Goal: Transaction & Acquisition: Book appointment/travel/reservation

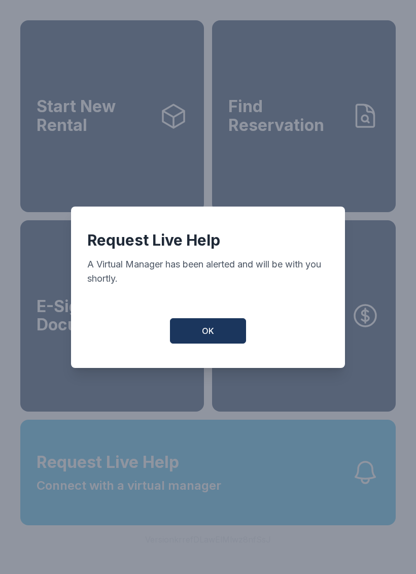
click at [235, 343] on button "OK" at bounding box center [208, 330] width 76 height 25
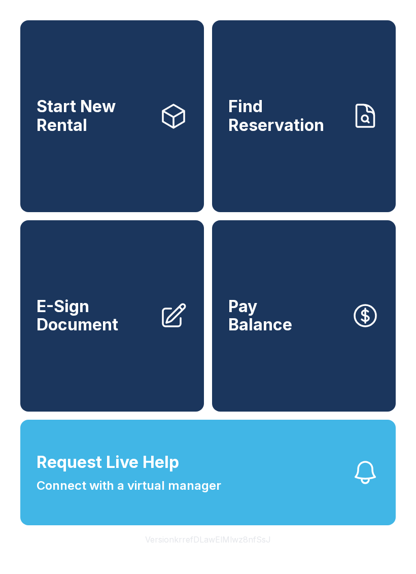
click at [124, 163] on link "Start New Rental" at bounding box center [112, 116] width 184 height 192
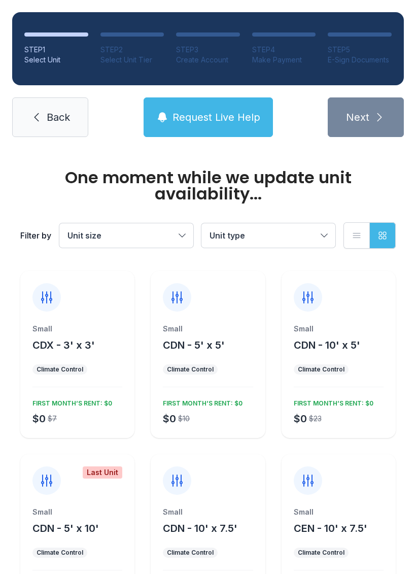
click at [172, 231] on span "Unit size" at bounding box center [122, 236] width 108 height 12
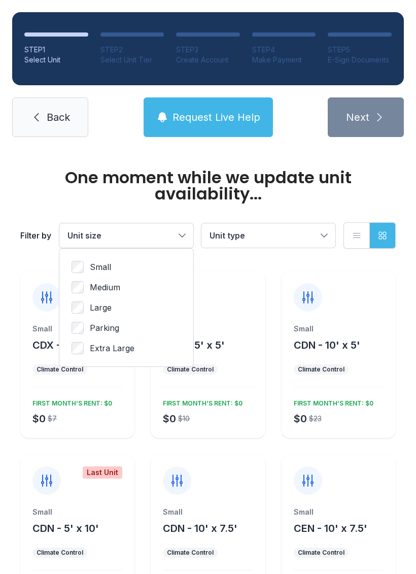
click at [106, 311] on span "Large" at bounding box center [101, 308] width 22 height 12
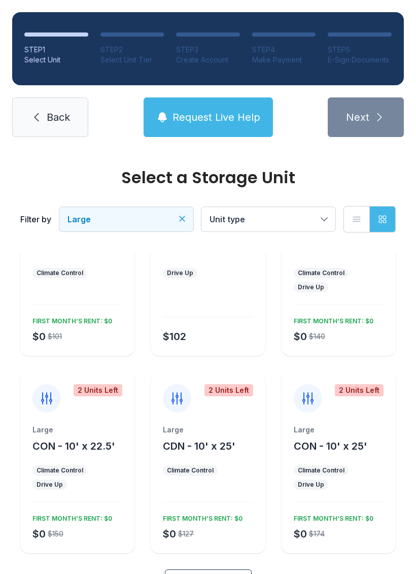
scroll to position [81, 0]
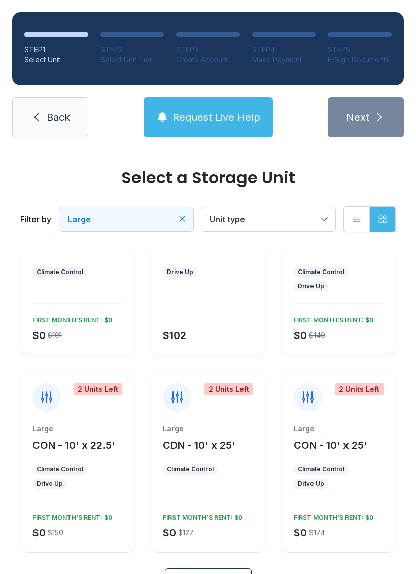
click at [215, 462] on div "Large CDN - 10' x 25' Climate Control $0 $127 FIRST MONTH’S RENT: $0" at bounding box center [208, 488] width 114 height 129
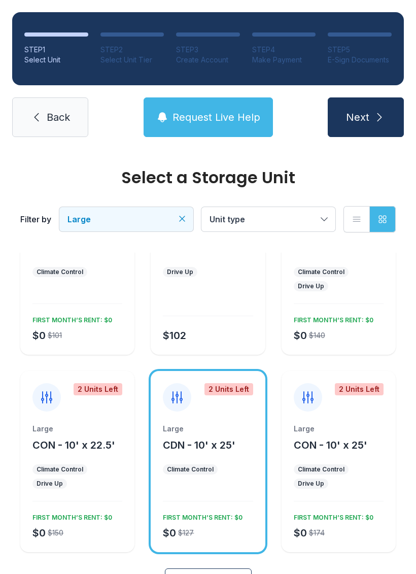
click at [383, 110] on button "Next" at bounding box center [366, 118] width 76 height 40
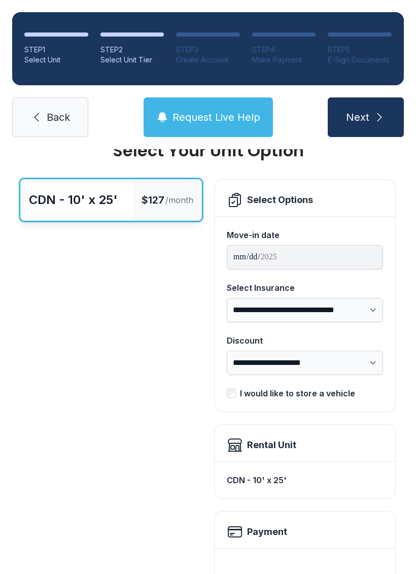
scroll to position [29, 0]
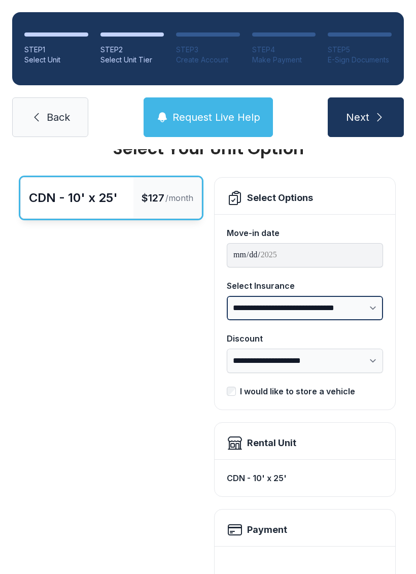
click at [366, 304] on select "**********" at bounding box center [305, 308] width 156 height 24
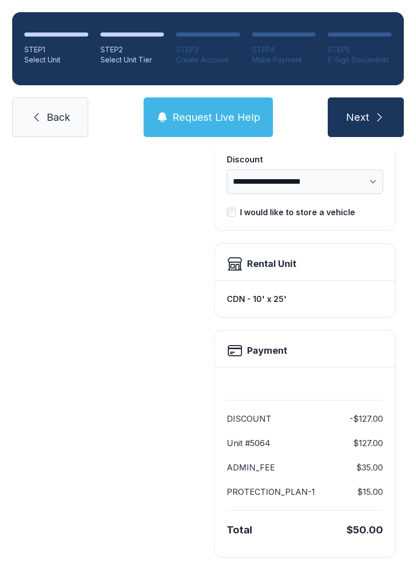
scroll to position [208, 0]
click at [375, 120] on icon "submit" at bounding box center [380, 117] width 12 height 12
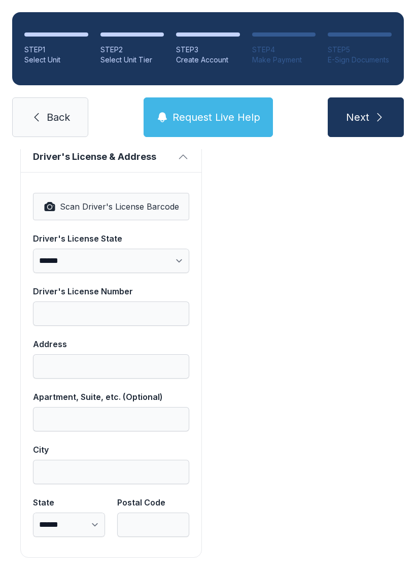
scroll to position [635, 0]
click at [65, 121] on span "Back" at bounding box center [58, 117] width 23 height 14
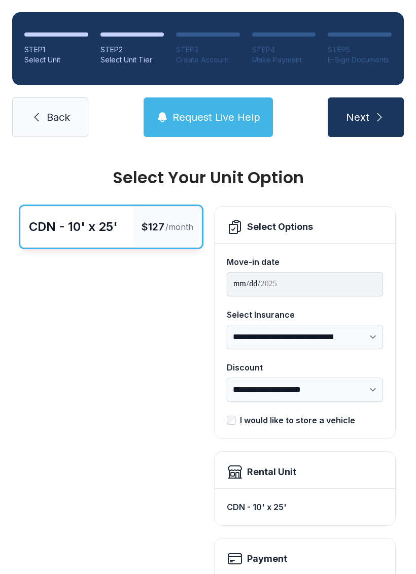
click at [57, 125] on link "Back" at bounding box center [50, 118] width 76 height 40
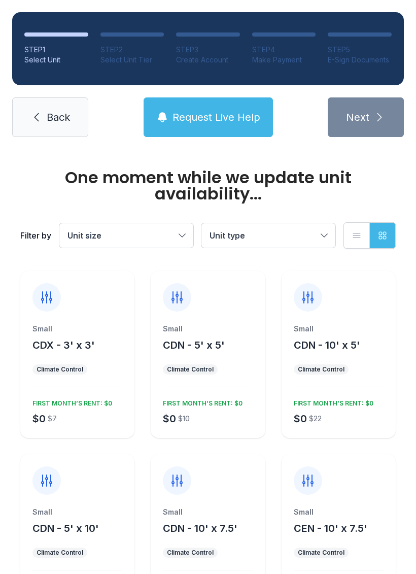
click at [220, 128] on button "Request Live Help" at bounding box center [209, 118] width 130 height 40
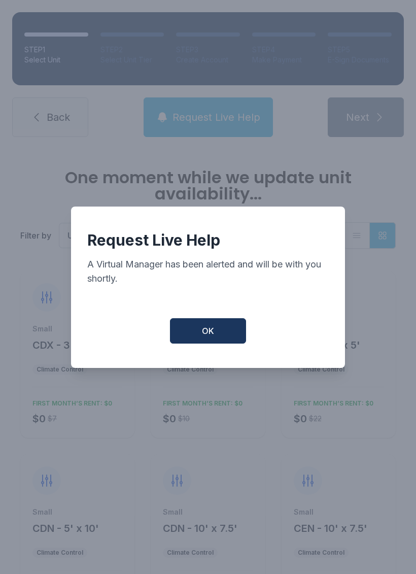
click at [233, 344] on button "OK" at bounding box center [208, 330] width 76 height 25
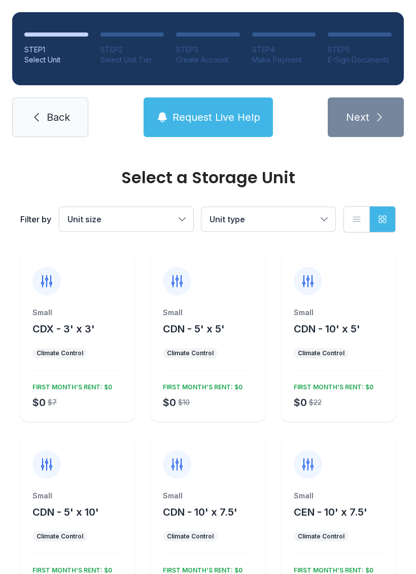
click at [37, 118] on icon at bounding box center [36, 117] width 12 height 12
